Goal: Task Accomplishment & Management: Complete application form

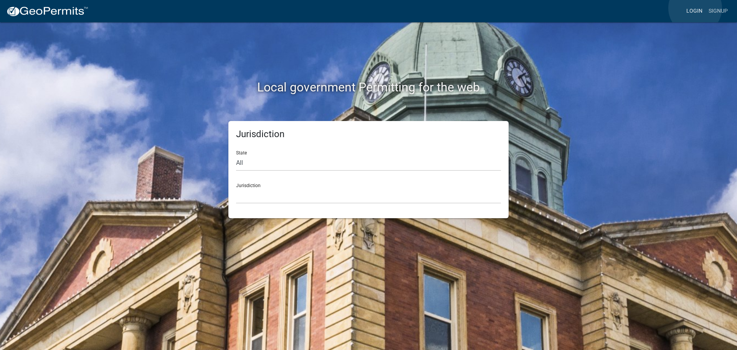
click at [696, 8] on link "Login" at bounding box center [695, 11] width 22 height 15
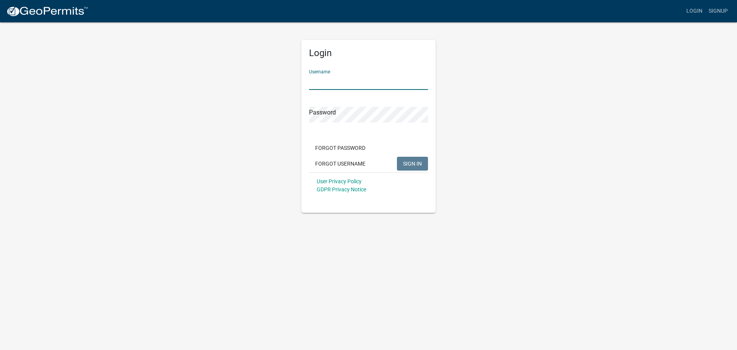
click at [336, 78] on input "Username" at bounding box center [368, 82] width 119 height 16
click at [397, 157] on button "SIGN IN" at bounding box center [412, 164] width 31 height 14
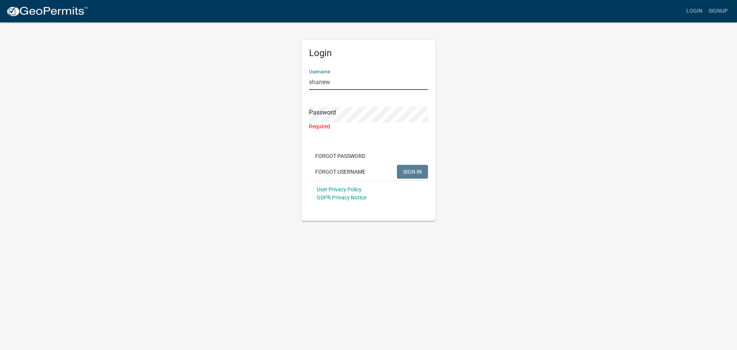
click at [339, 82] on input "shanew" at bounding box center [368, 82] width 119 height 16
type input "s"
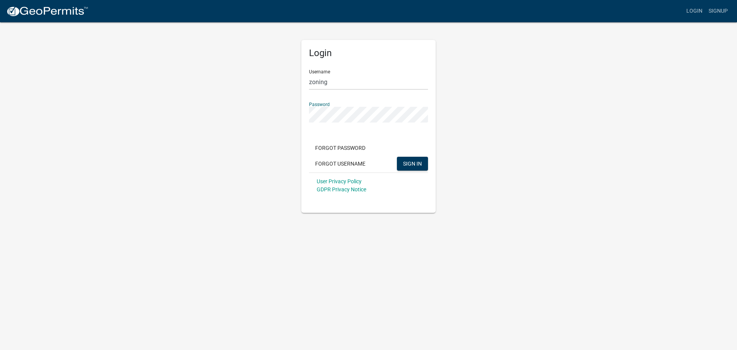
click at [397, 157] on button "SIGN IN" at bounding box center [412, 164] width 31 height 14
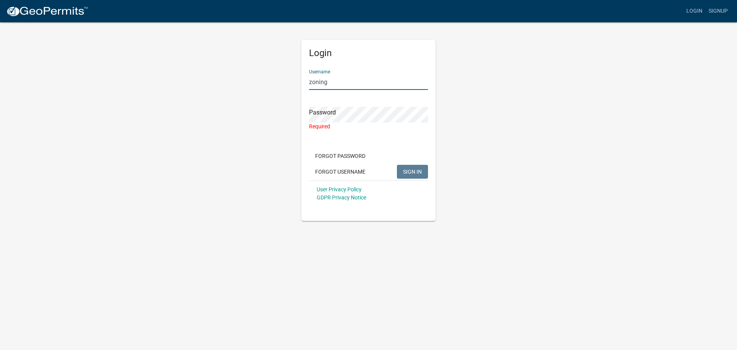
click at [342, 83] on input "zoning" at bounding box center [368, 82] width 119 height 16
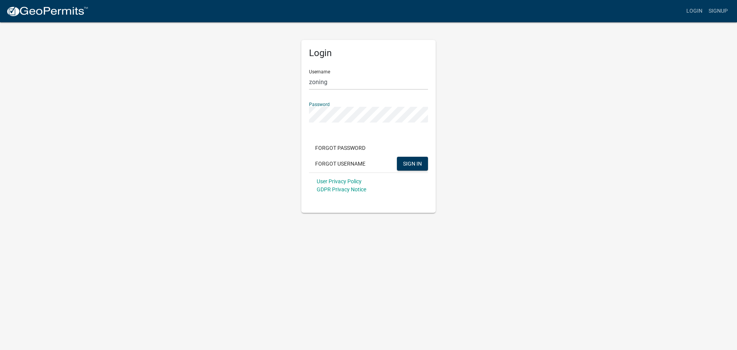
click at [397, 157] on button "SIGN IN" at bounding box center [412, 164] width 31 height 14
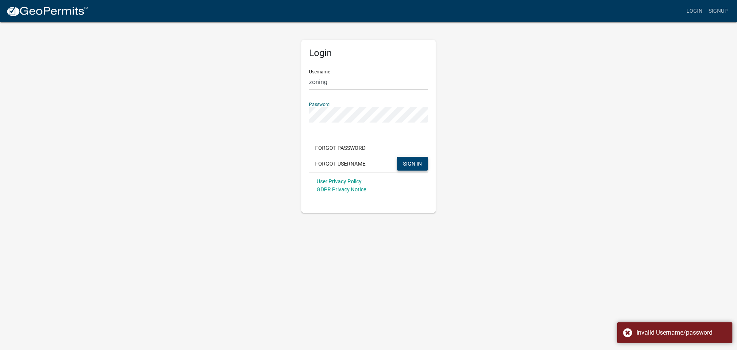
click at [407, 162] on span "SIGN IN" at bounding box center [412, 163] width 19 height 6
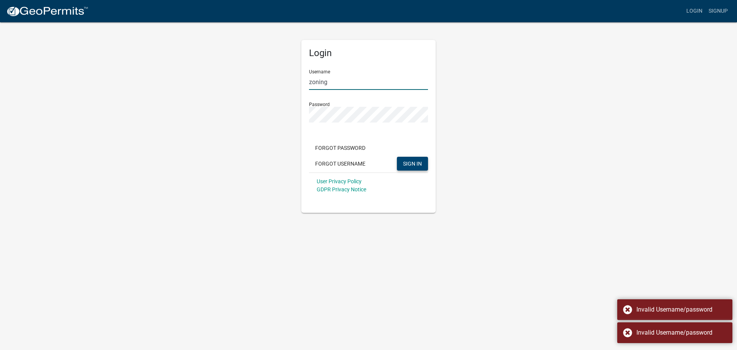
click at [360, 83] on input "zoning" at bounding box center [368, 82] width 119 height 16
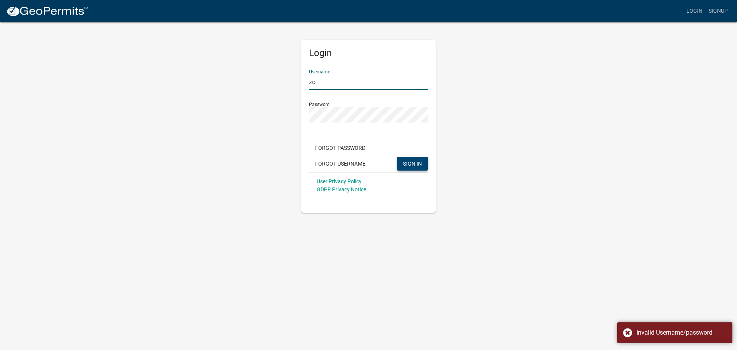
type input "z"
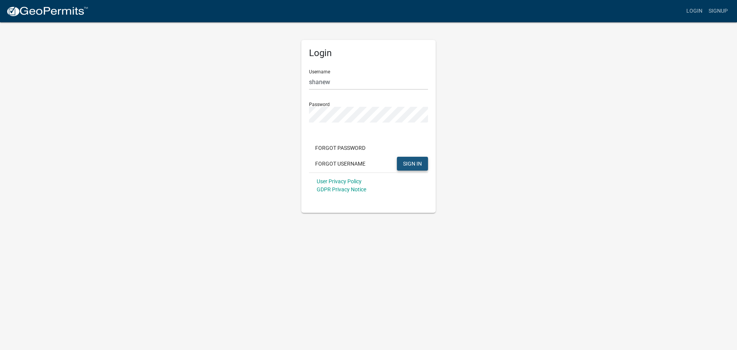
click at [414, 162] on span "SIGN IN" at bounding box center [412, 163] width 19 height 6
click at [397, 157] on button "SIGN IN" at bounding box center [412, 164] width 31 height 14
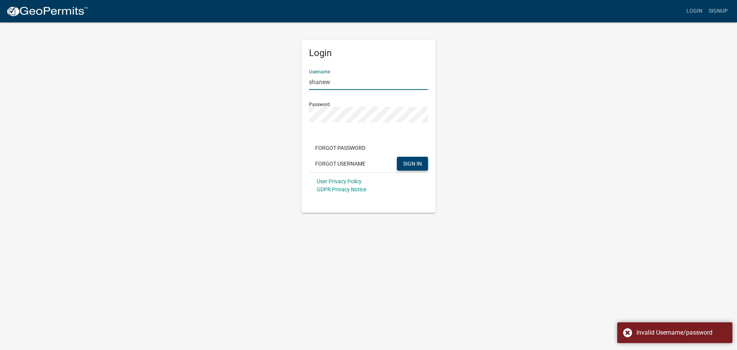
click at [333, 85] on input "shanew" at bounding box center [368, 82] width 119 height 16
type input "ShaneWalter"
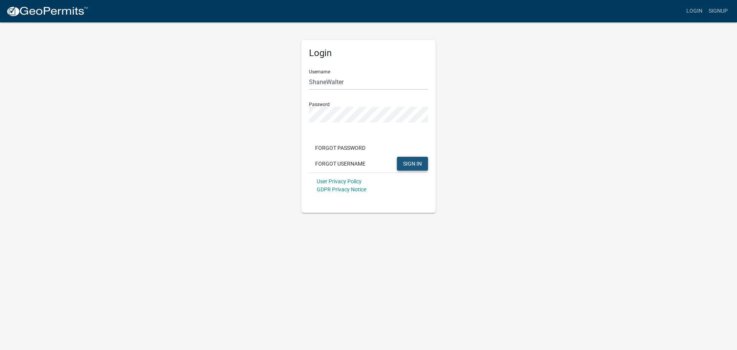
click at [412, 161] on span "SIGN IN" at bounding box center [412, 163] width 19 height 6
click at [397, 157] on button "SIGN IN" at bounding box center [412, 164] width 31 height 14
